Goal: Participate in discussion: Engage in conversation with other users on a specific topic

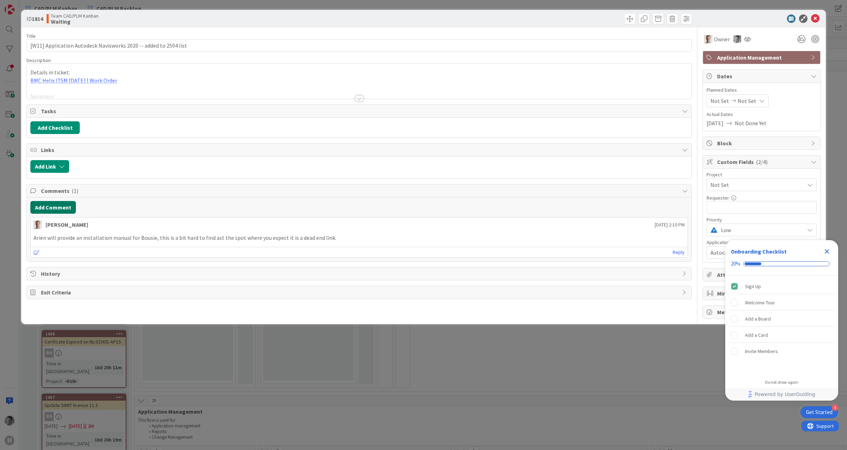
click at [70, 207] on button "Add Comment" at bounding box center [53, 207] width 46 height 13
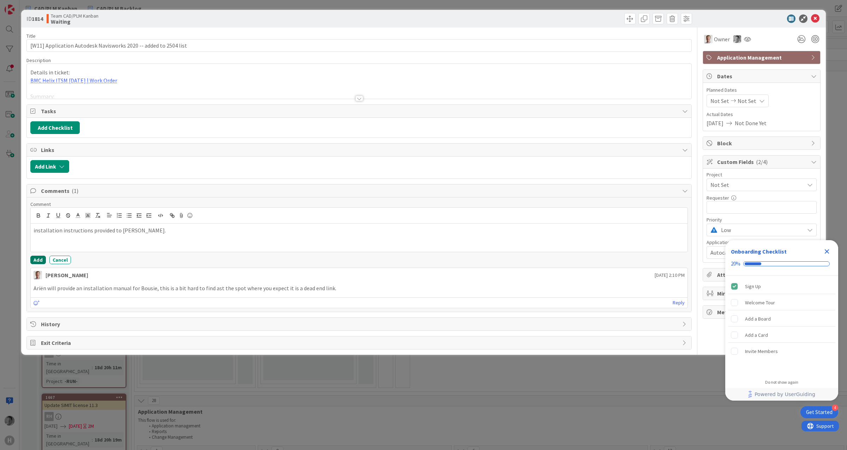
click at [35, 260] on button "Add" at bounding box center [38, 260] width 16 height 8
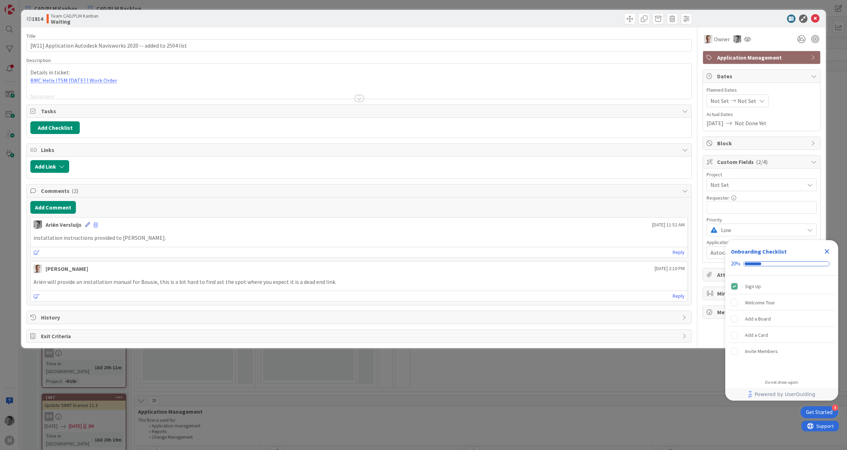
click at [86, 227] on icon at bounding box center [87, 224] width 5 height 5
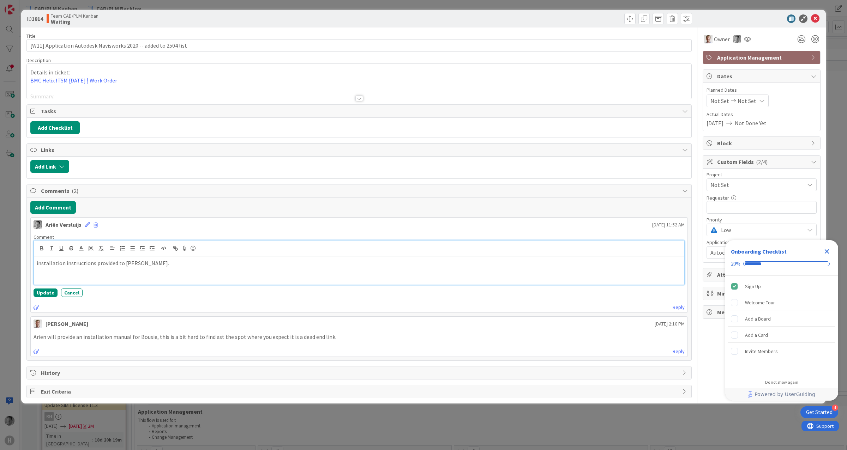
click at [92, 267] on p "installation instructions provided to [PERSON_NAME]." at bounding box center [359, 263] width 645 height 8
click at [44, 293] on button "Update" at bounding box center [46, 293] width 24 height 8
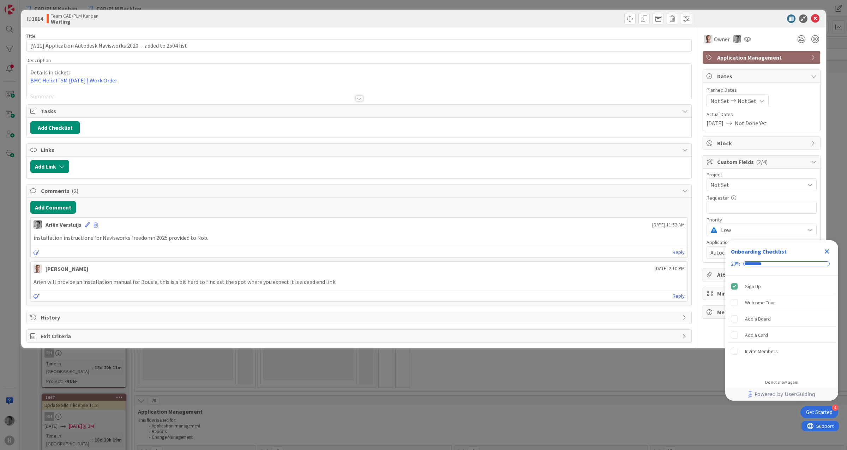
click at [830, 252] on icon "Close Checklist" at bounding box center [826, 251] width 8 height 8
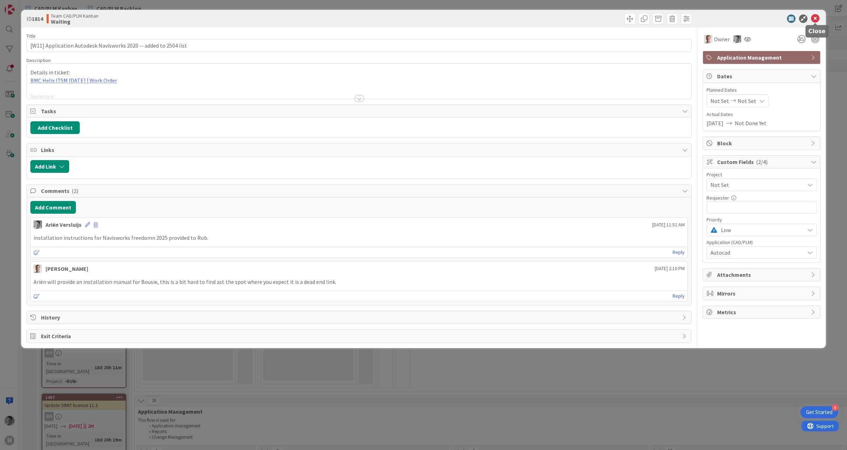
click at [816, 16] on icon at bounding box center [815, 18] width 8 height 8
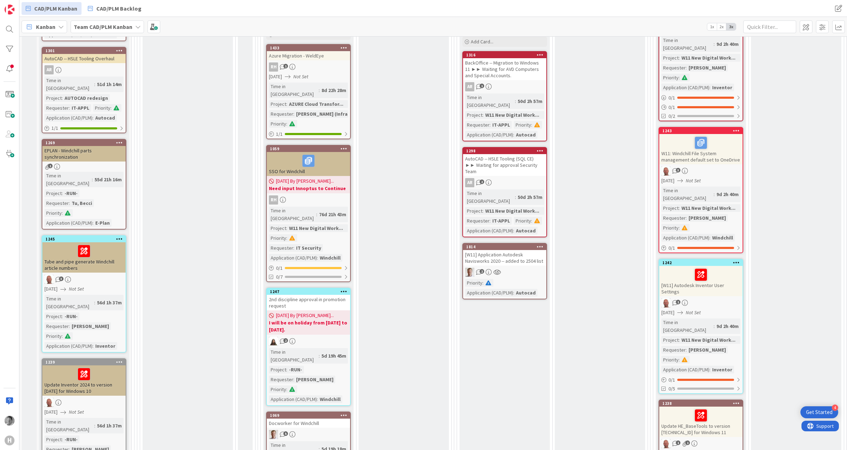
scroll to position [914, 0]
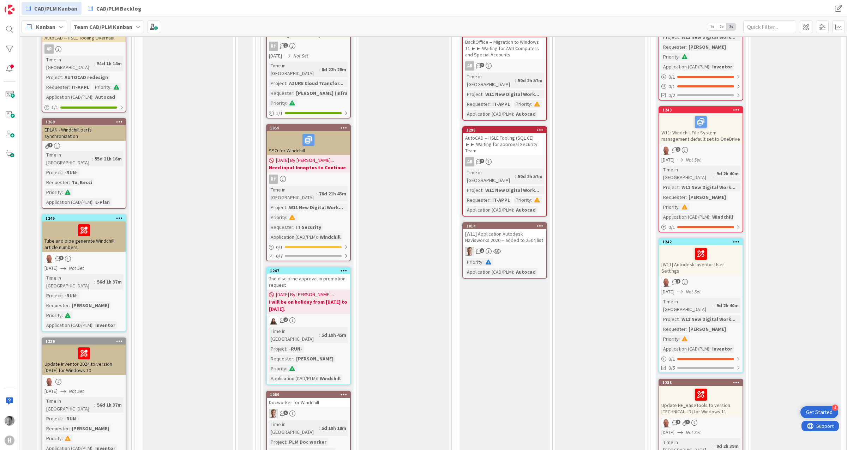
click at [497, 229] on div "[W11] Application Autodesk Navisworks 2020 -- added to 2504 list" at bounding box center [504, 237] width 83 height 16
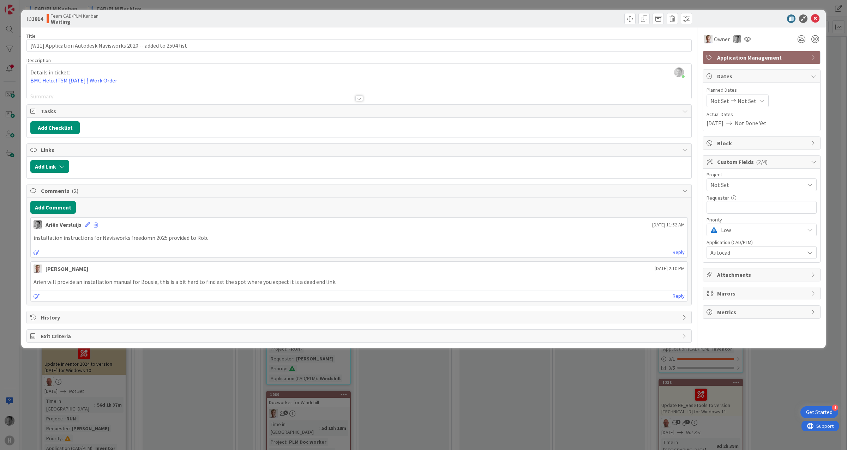
click at [743, 183] on span "Not Set" at bounding box center [755, 185] width 90 height 10
click at [789, 116] on span "Actual Dates" at bounding box center [761, 114] width 110 height 7
click at [764, 254] on span "Autocad" at bounding box center [757, 252] width 94 height 8
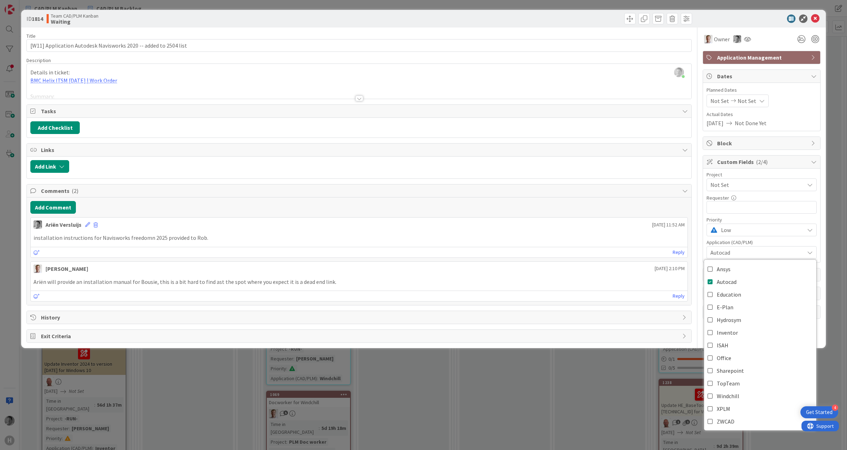
click at [764, 251] on span "Autocad" at bounding box center [757, 252] width 94 height 8
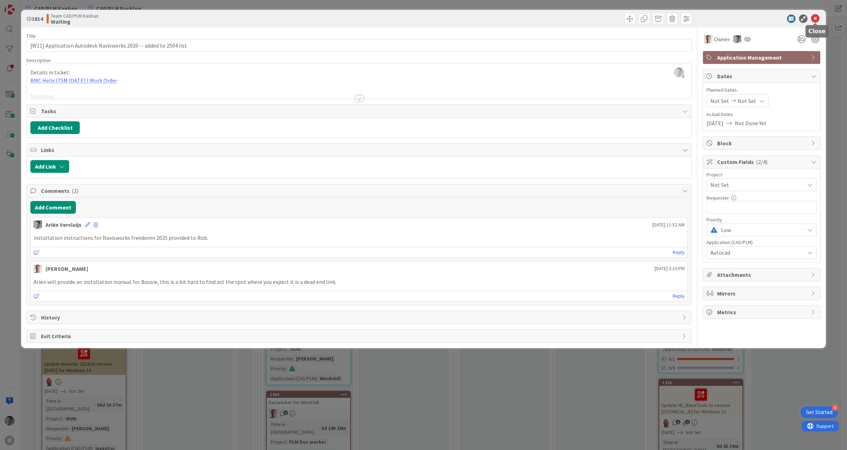
click at [817, 18] on icon at bounding box center [815, 18] width 8 height 8
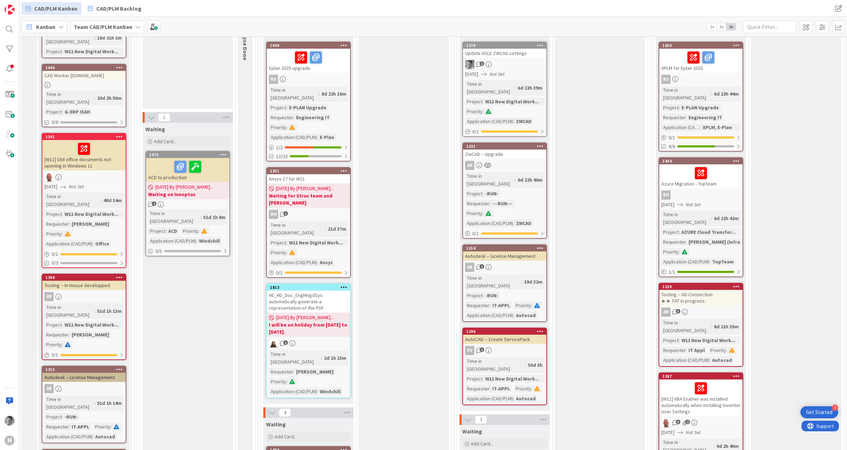
scroll to position [491, 0]
